Goal: Task Accomplishment & Management: Complete application form

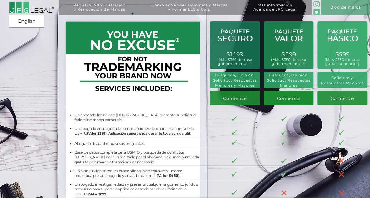
click at [287, 99] on span "Comience" at bounding box center [289, 98] width 24 height 5
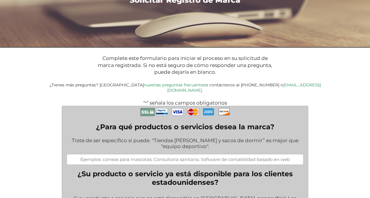
scroll to position [147, 0]
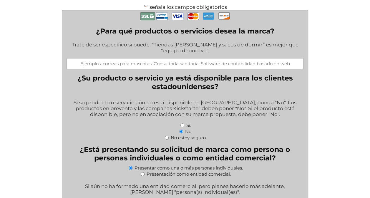
click at [222, 61] on input "¿Para qué productos o servicios desea la marca?" at bounding box center [184, 63] width 237 height 11
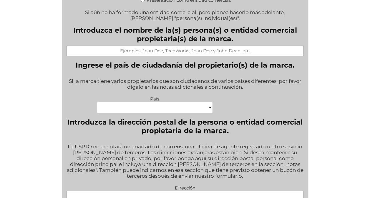
scroll to position [324, 0]
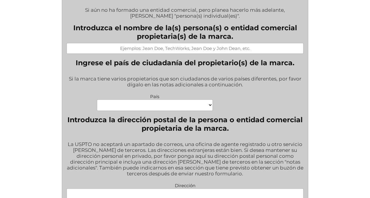
click at [181, 102] on select "Cabo Verde Congo Chequia Eswatini Isla Heard e Islas McDonald Corea, República …" at bounding box center [155, 104] width 116 height 11
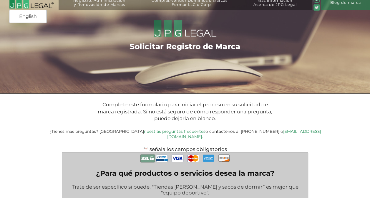
scroll to position [0, 0]
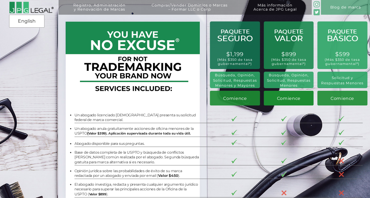
click at [277, 98] on span "Comience" at bounding box center [289, 98] width 24 height 5
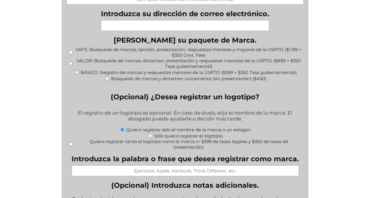
scroll to position [677, 0]
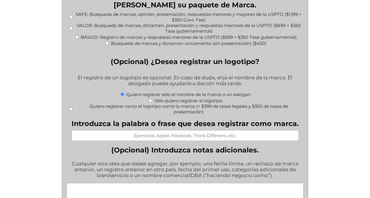
click at [72, 109] on input "Quiero registrar tanto el logotipo como la marca (+ $399 de tasas legales y $35…" at bounding box center [71, 109] width 4 height 4
radio input "true"
type input "$749.00"
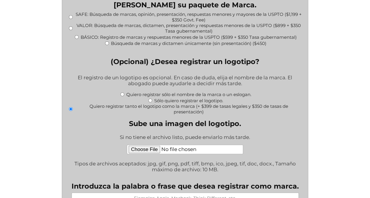
click at [72, 109] on input "Quiero registrar tanto el logotipo como la marca (+ $399 de tasas legales y $35…" at bounding box center [71, 109] width 4 height 4
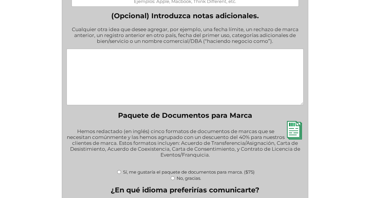
scroll to position [883, 0]
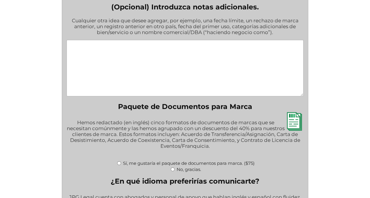
click at [171, 170] on input "No, gracias." at bounding box center [173, 170] width 4 height 4
radio input "true"
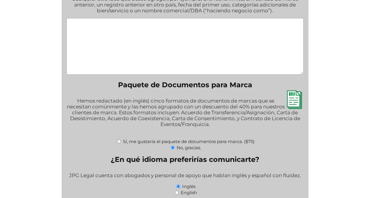
scroll to position [941, 0]
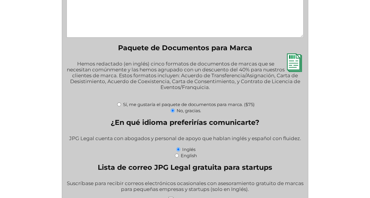
click at [122, 107] on div "Sí, me gustaría el paquete de documentos para marca. ($75)" at bounding box center [184, 104] width 237 height 6
click at [121, 106] on div "Sí, me gustaría el paquete de documentos para marca. ($75)" at bounding box center [184, 104] width 237 height 6
click at [119, 106] on input "Sí, me gustaría el paquete de documentos para marca. ($75)" at bounding box center [119, 105] width 4 height 4
radio input "true"
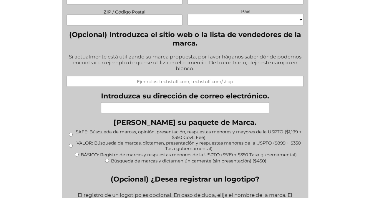
scroll to position [588, 0]
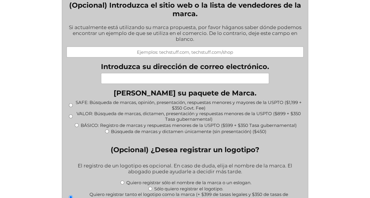
click at [71, 105] on input "SAFE: Búsqueda de marcas, opinión, presentación, respuestas menores y mayores d…" at bounding box center [71, 106] width 4 height 4
radio input "true"
type input "$2,373.00"
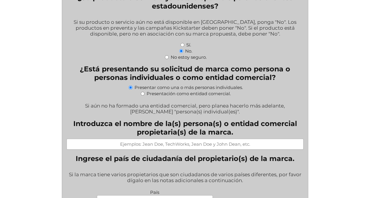
scroll to position [235, 0]
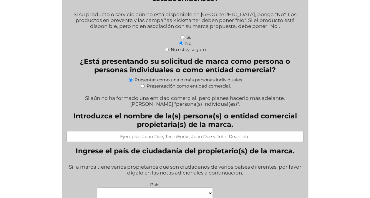
click at [142, 85] on input "Presentación como entidad comercial." at bounding box center [143, 86] width 4 height 4
radio input "true"
select select
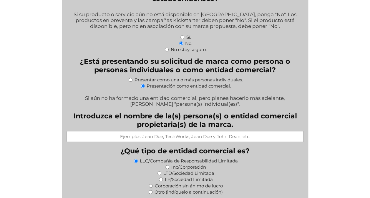
click at [133, 80] on div "Presentar como una o más personas individuales." at bounding box center [184, 79] width 237 height 6
click at [129, 79] on input "Presentar como una o más personas individuales." at bounding box center [131, 80] width 4 height 4
radio input "true"
select select
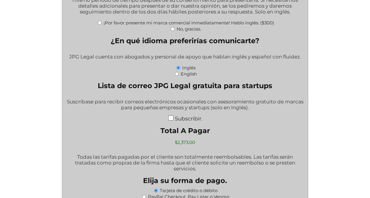
scroll to position [1118, 0]
